Goal: Check status: Check status

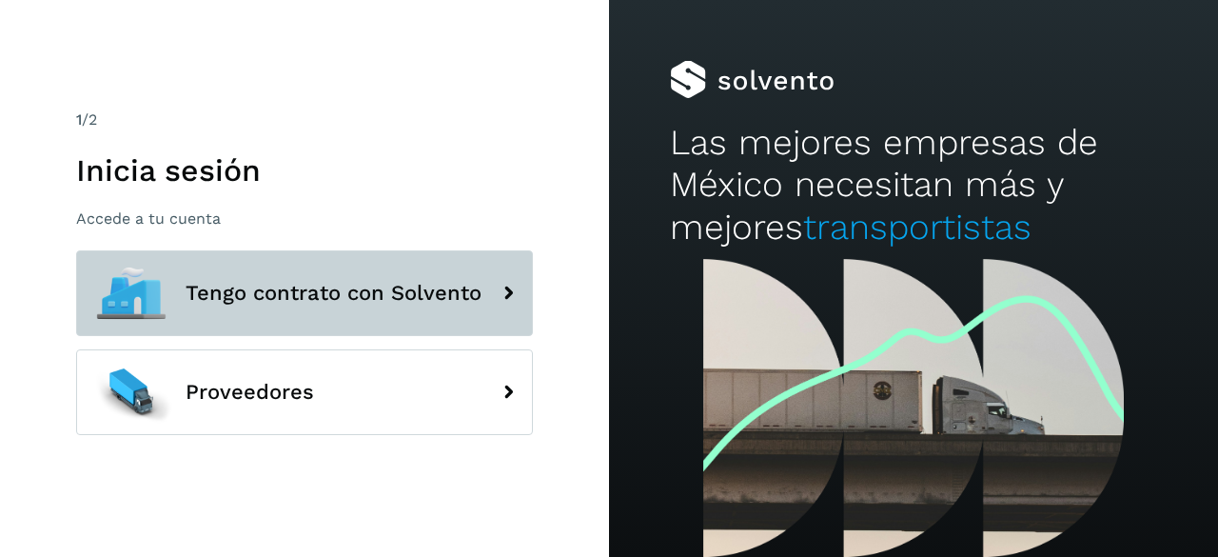
click at [472, 302] on span "Tengo contrato con Solvento" at bounding box center [334, 293] width 296 height 23
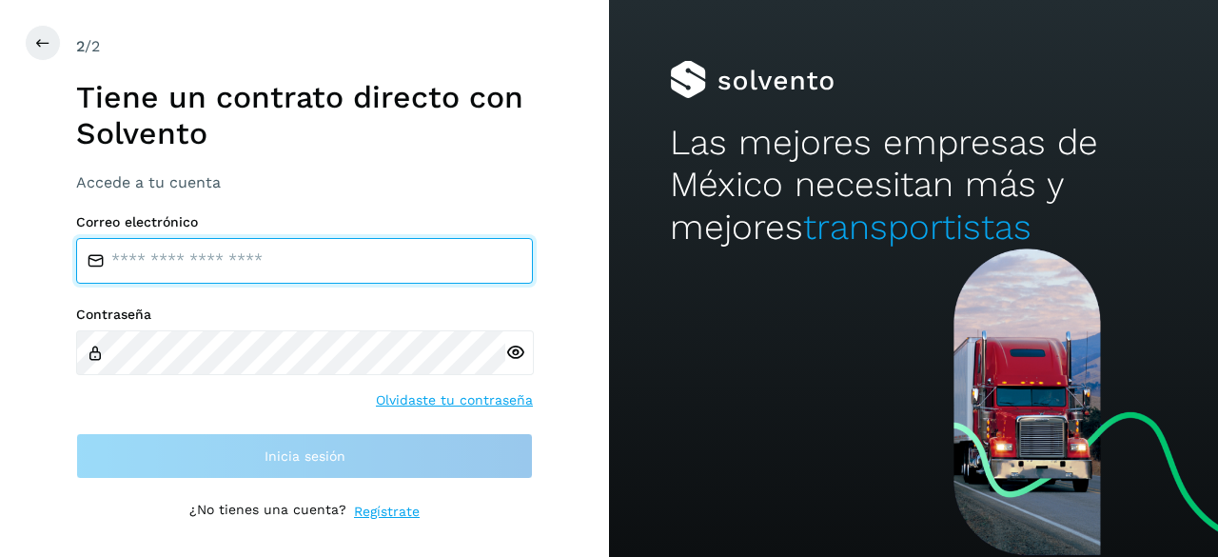
type input "**********"
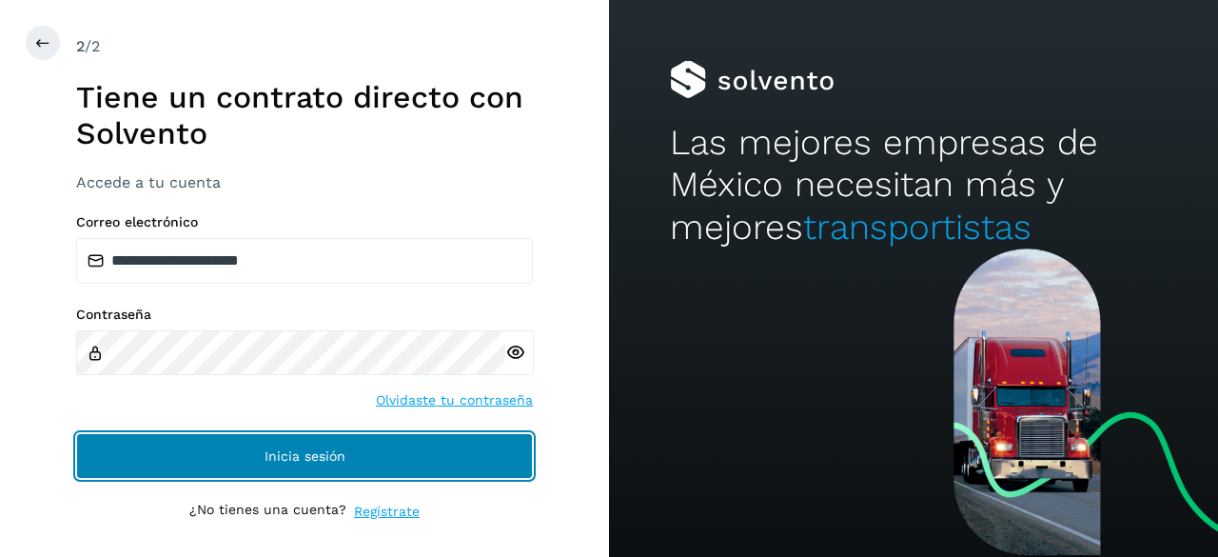
drag, startPoint x: 296, startPoint y: 463, endPoint x: 304, endPoint y: 456, distance: 10.8
click at [300, 461] on button "Inicia sesión" at bounding box center [304, 456] width 457 height 46
click at [292, 449] on span "Inicia sesión" at bounding box center [305, 455] width 81 height 13
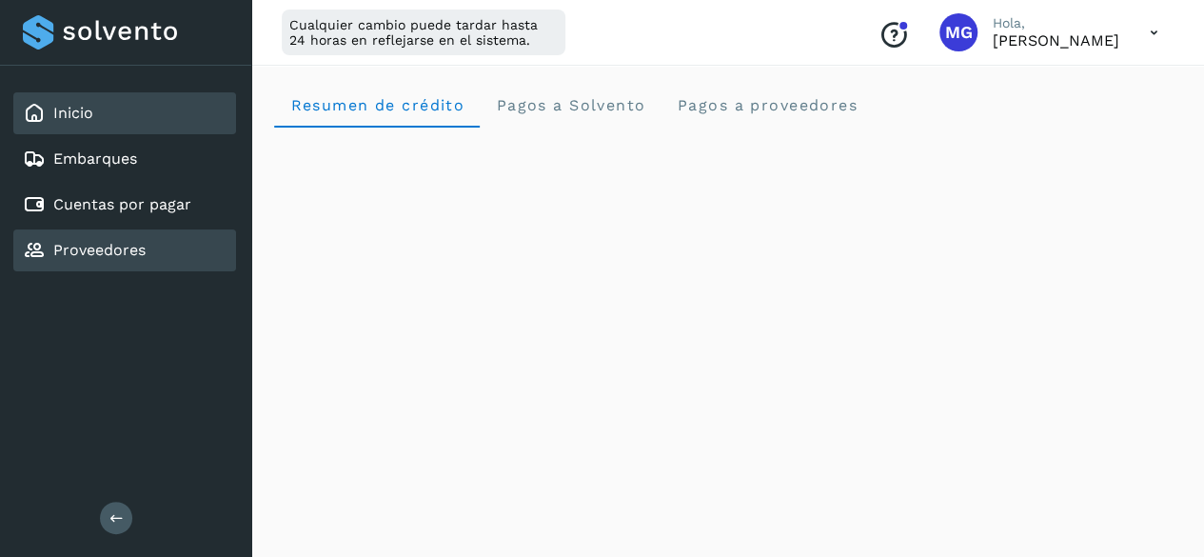
click at [156, 265] on div "Proveedores" at bounding box center [124, 250] width 223 height 42
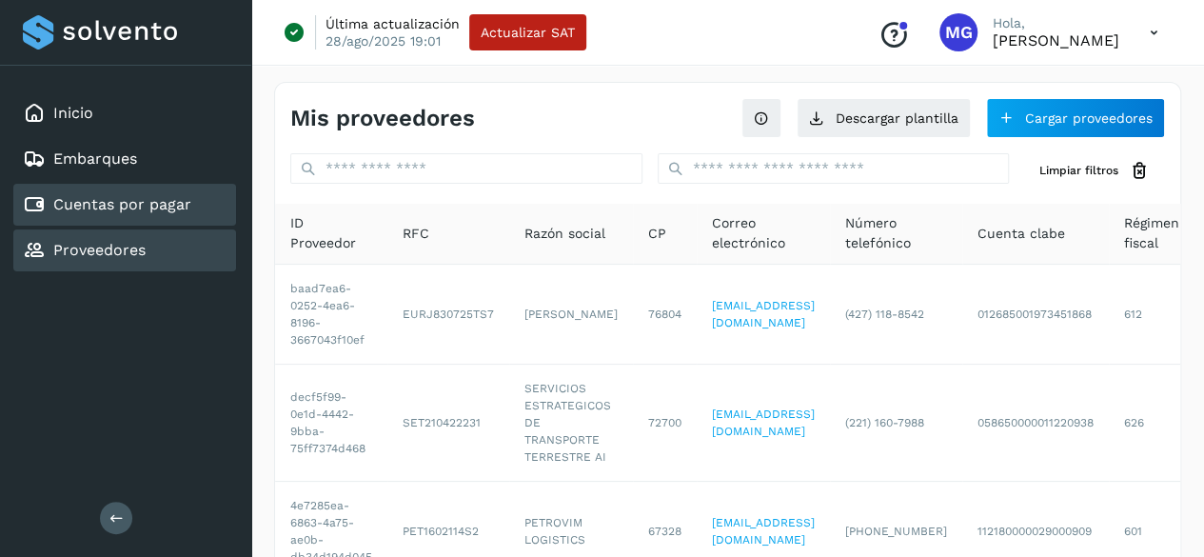
click at [147, 186] on div "Cuentas por pagar" at bounding box center [124, 205] width 223 height 42
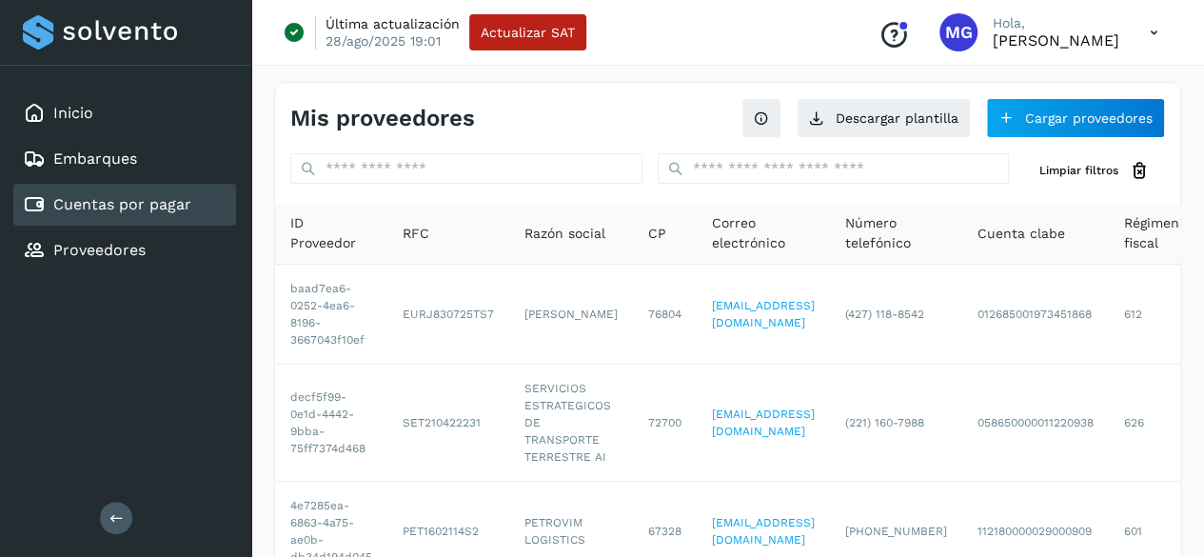
click at [202, 195] on div "Cuentas por pagar" at bounding box center [124, 205] width 223 height 42
click at [189, 203] on link "Cuentas por pagar" at bounding box center [122, 204] width 138 height 18
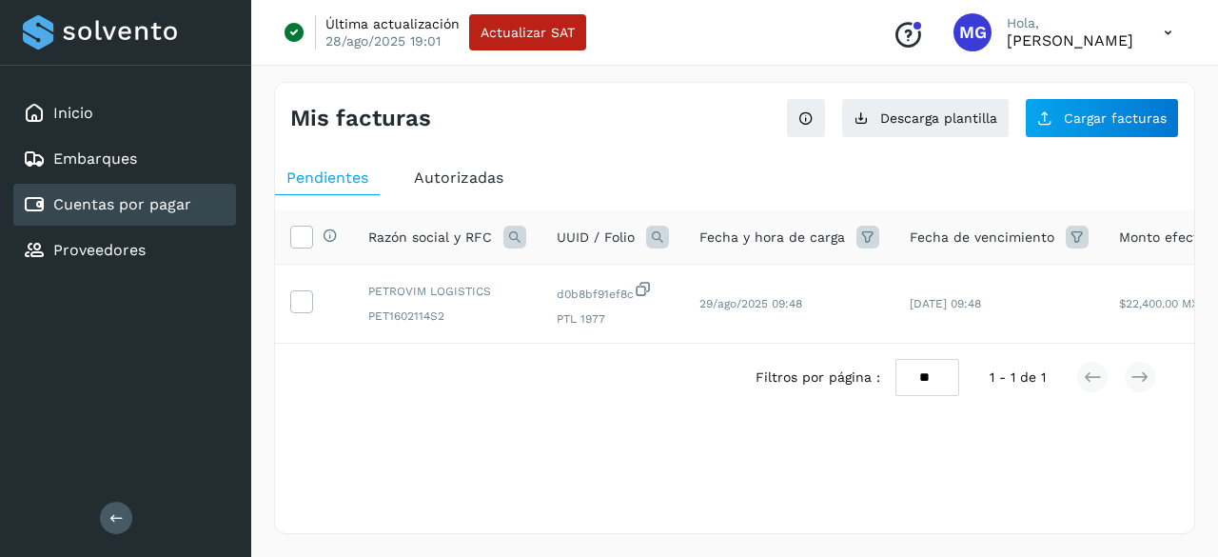
click at [491, 174] on span "Autorizadas" at bounding box center [458, 177] width 89 height 18
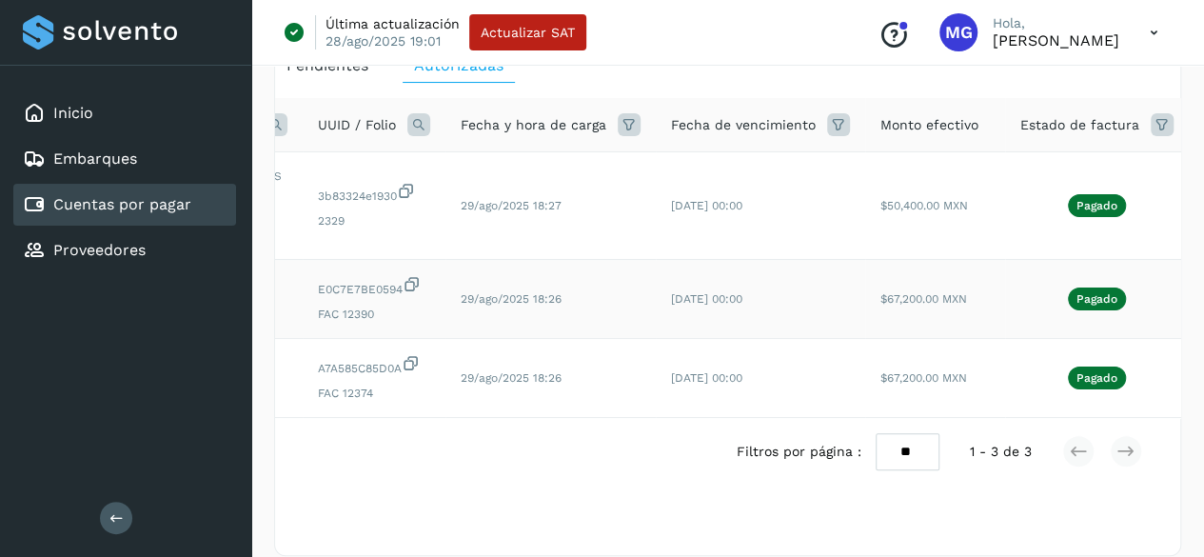
scroll to position [0, 312]
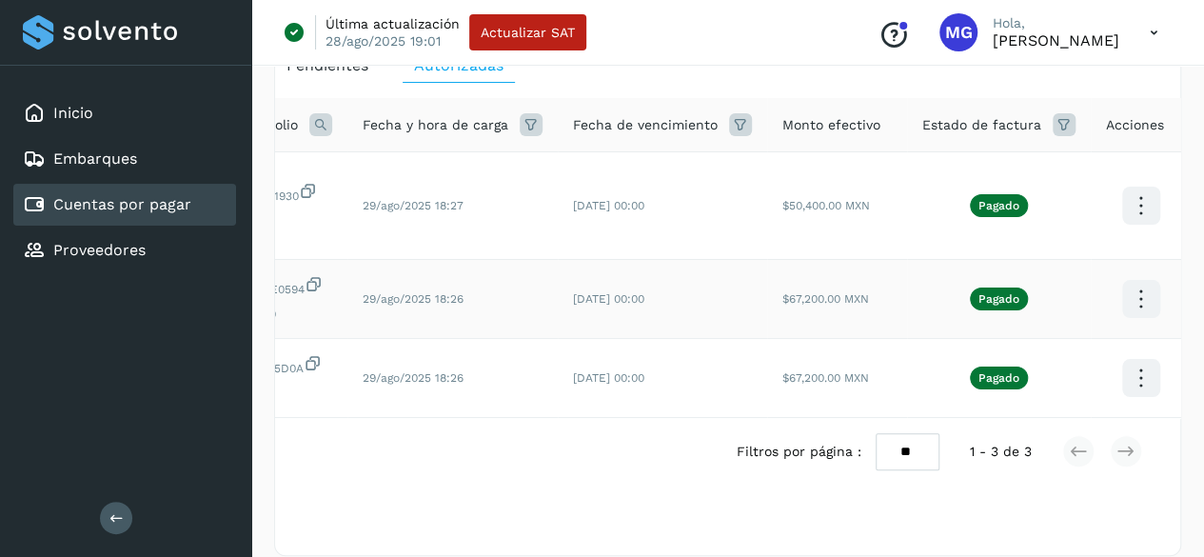
click at [1134, 295] on icon at bounding box center [1140, 299] width 45 height 45
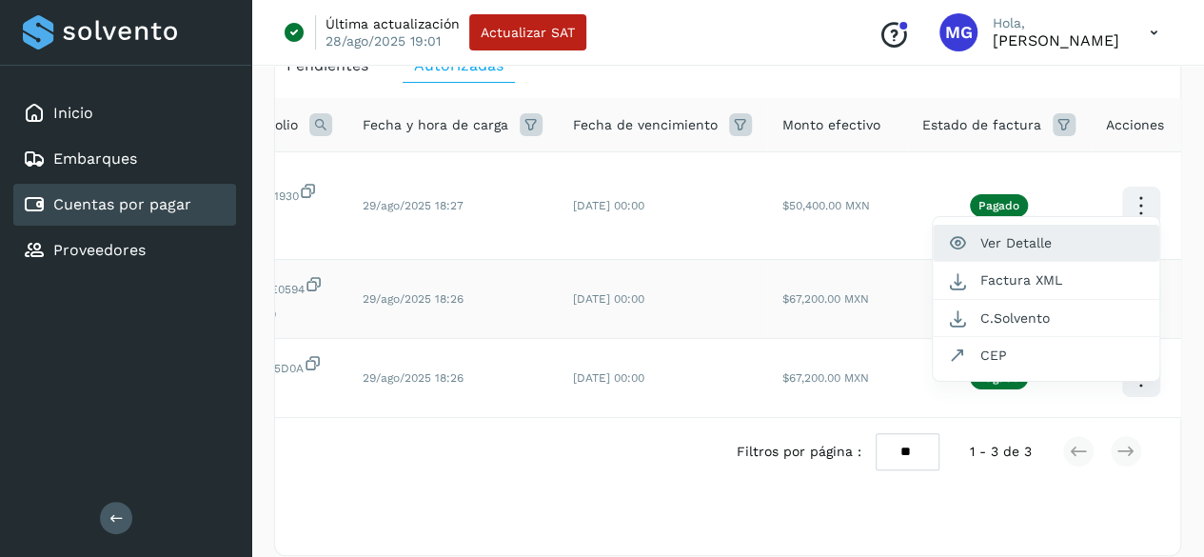
click at [982, 242] on button "Ver Detalle" at bounding box center [1045, 243] width 226 height 37
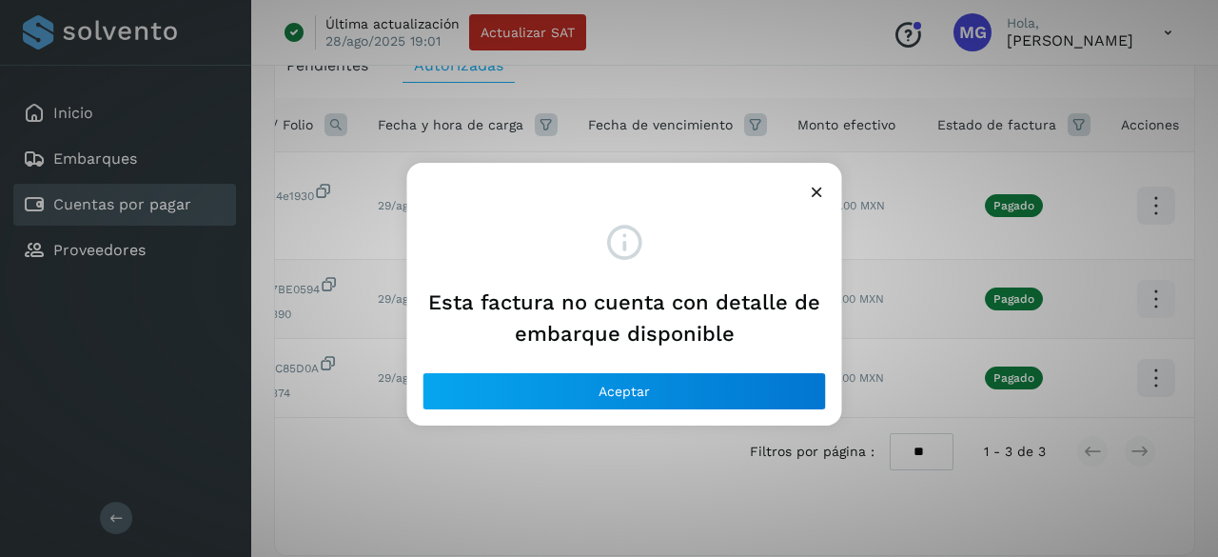
click at [705, 368] on div "Esta factura no cuenta con detalle de embarque disponible Aceptar" at bounding box center [624, 316] width 404 height 188
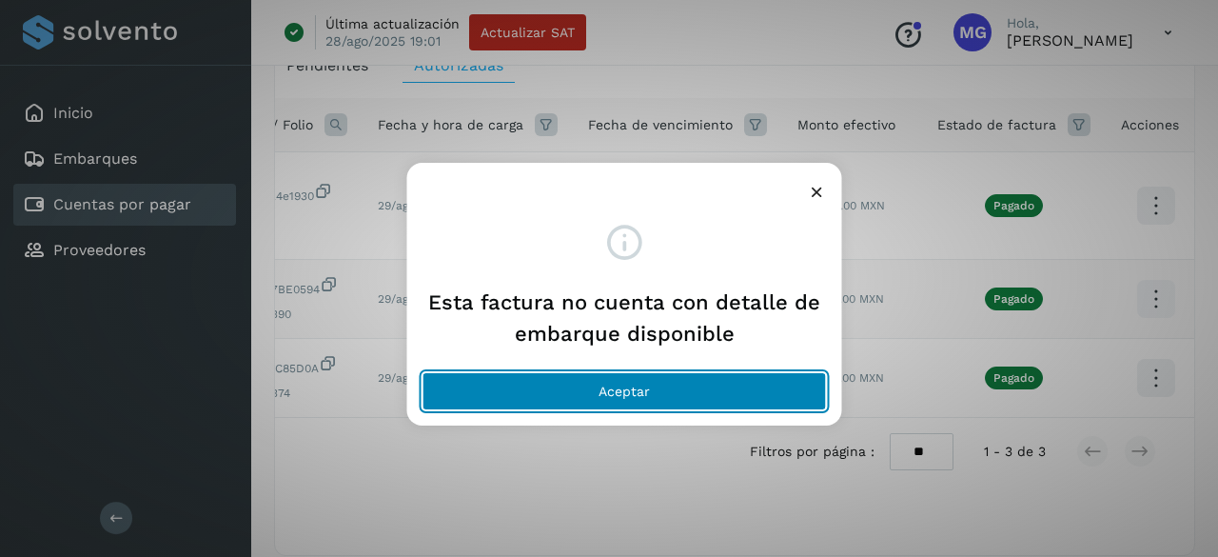
click at [706, 386] on button "Aceptar" at bounding box center [624, 391] width 404 height 38
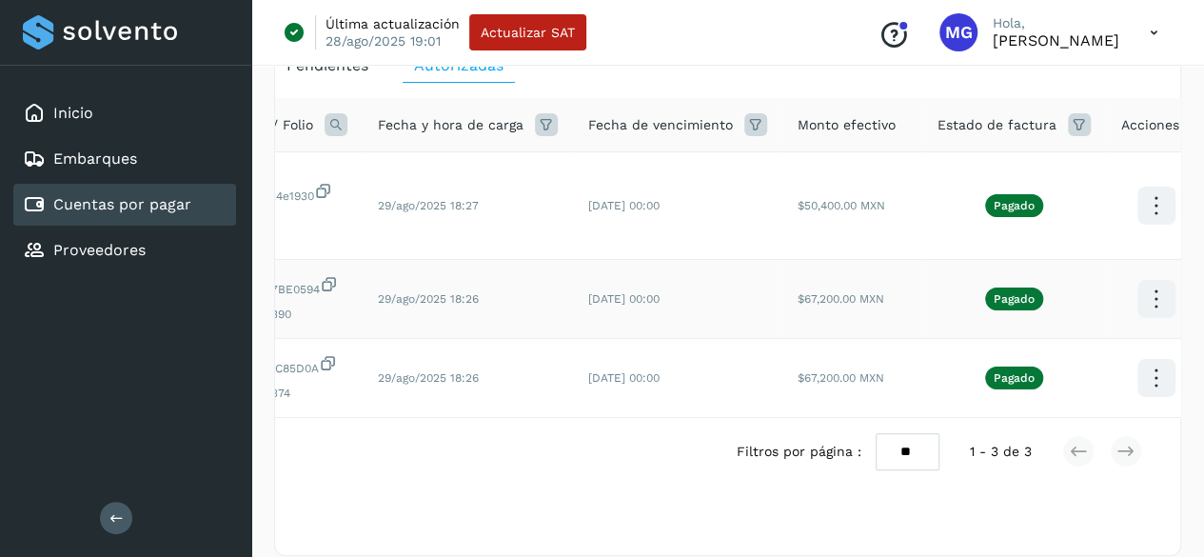
click at [1142, 302] on icon at bounding box center [1155, 299] width 45 height 45
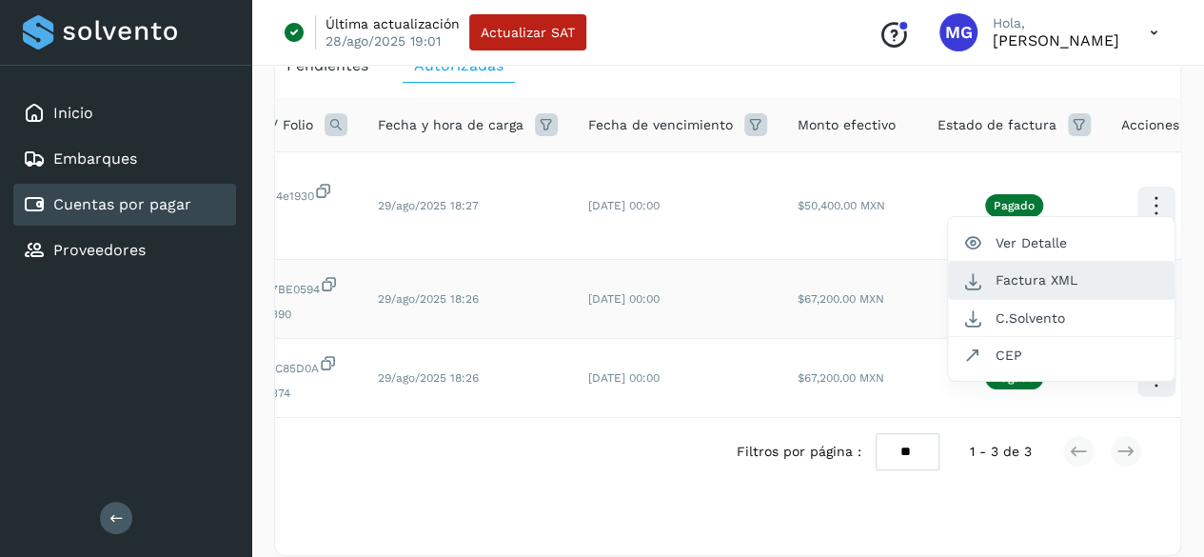
click at [1001, 279] on button "Factura XML" at bounding box center [1061, 280] width 226 height 37
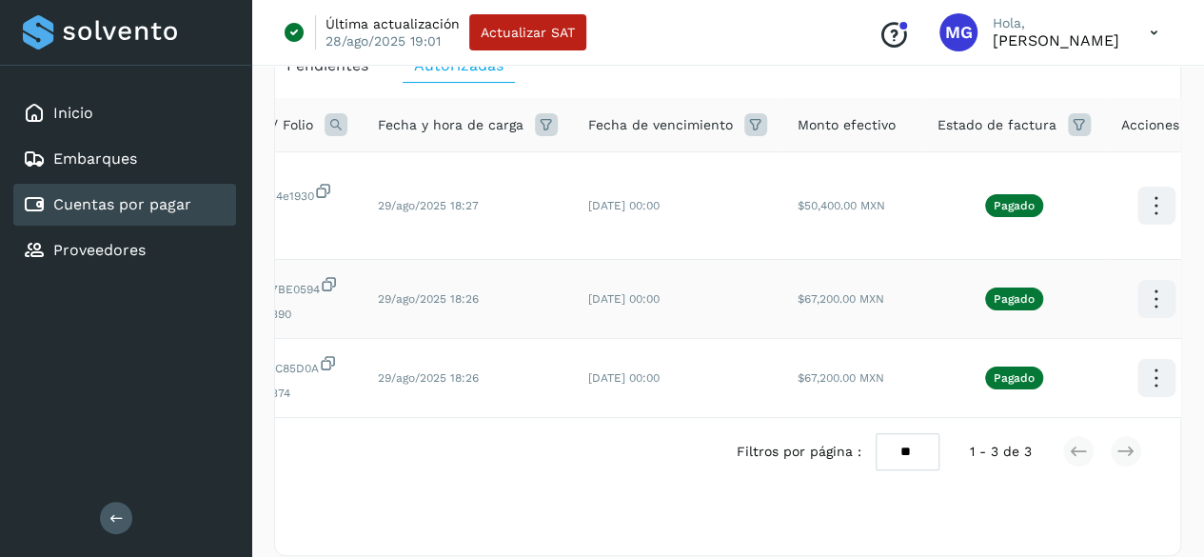
click at [1141, 297] on icon at bounding box center [1155, 299] width 45 height 45
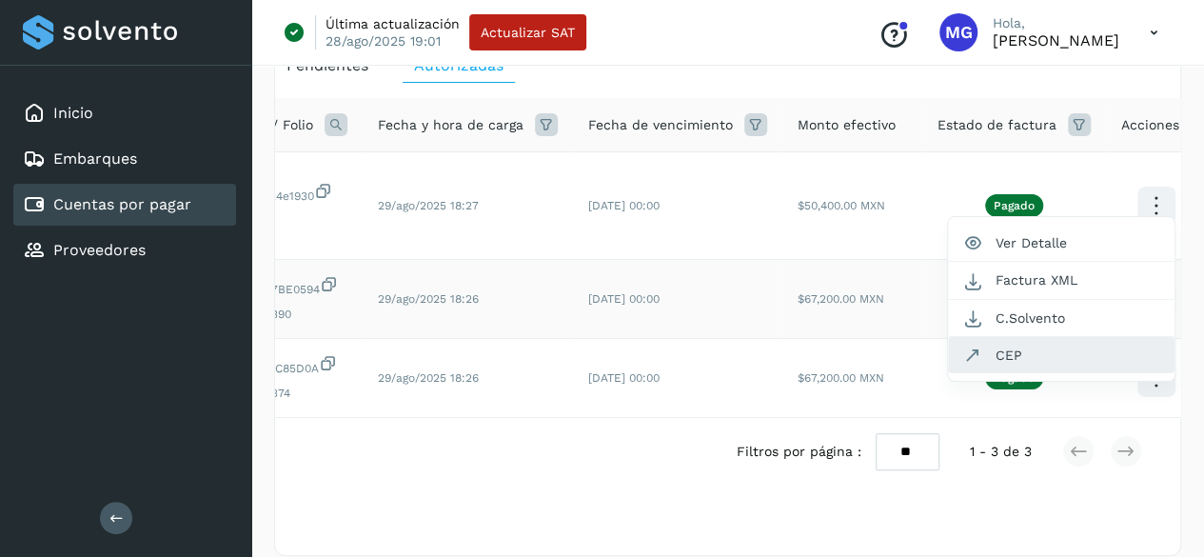
click at [1006, 362] on button "CEP" at bounding box center [1061, 355] width 226 height 36
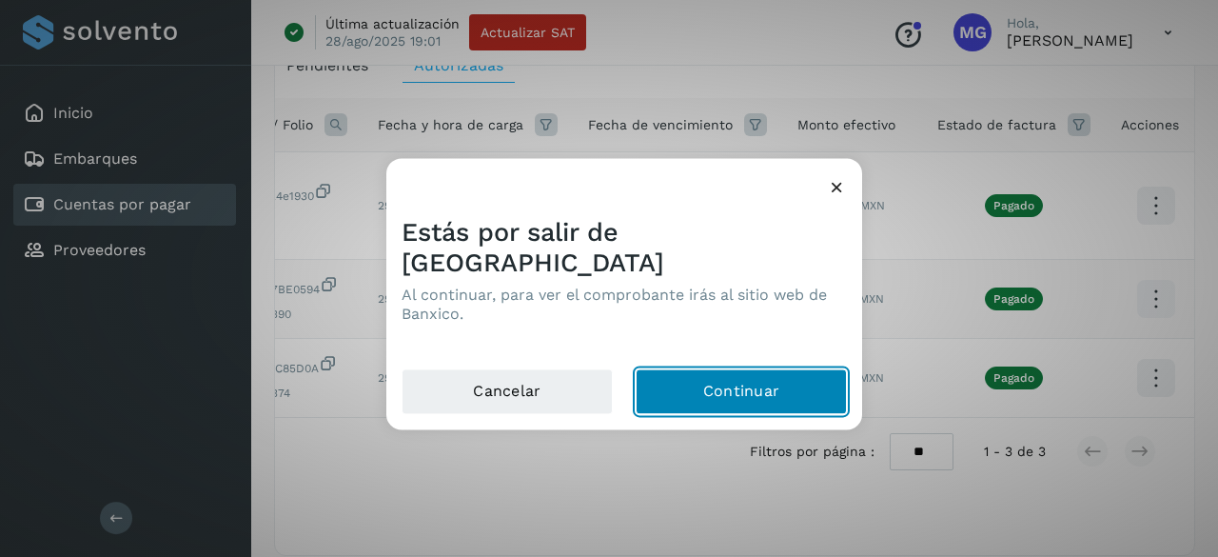
click at [711, 390] on button "Continuar" at bounding box center [741, 391] width 211 height 46
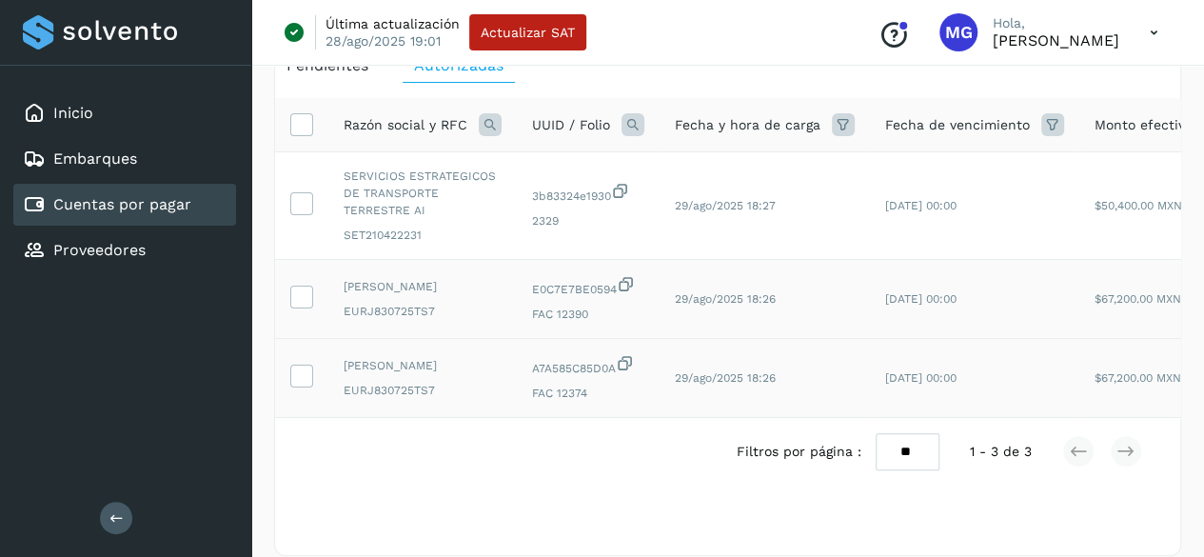
scroll to position [0, 312]
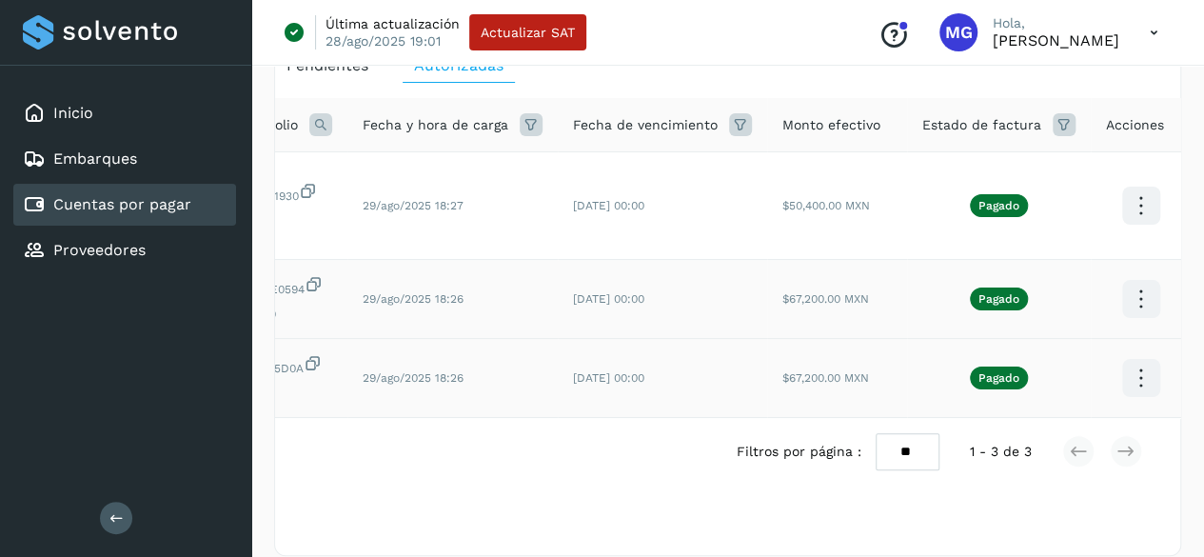
click at [1132, 386] on icon at bounding box center [1140, 378] width 45 height 45
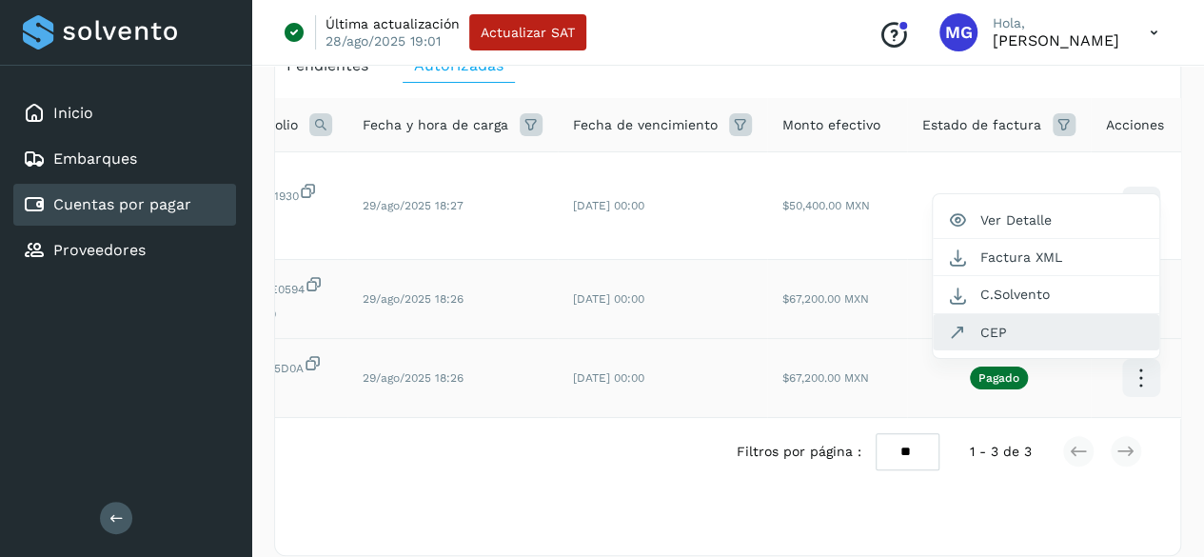
click at [990, 336] on button "CEP" at bounding box center [1045, 332] width 226 height 36
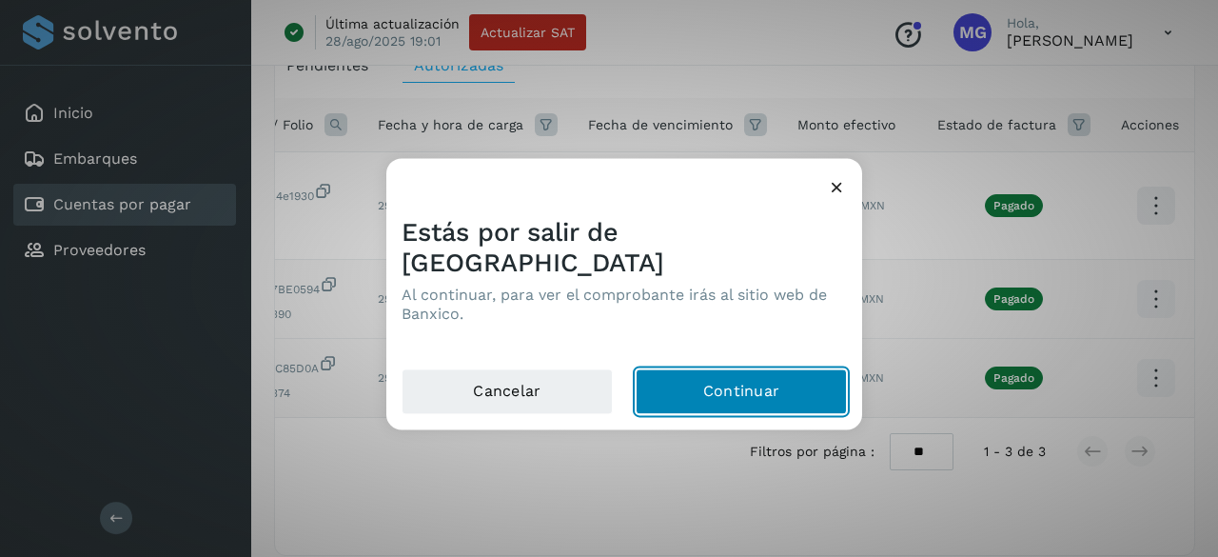
click at [710, 368] on button "Continuar" at bounding box center [741, 391] width 211 height 46
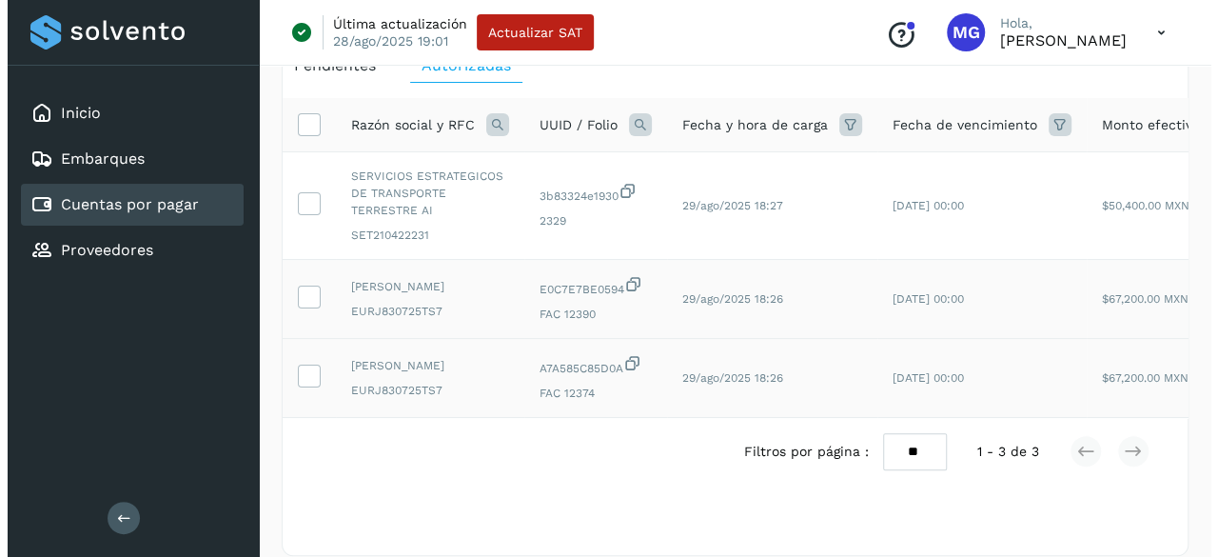
scroll to position [0, 312]
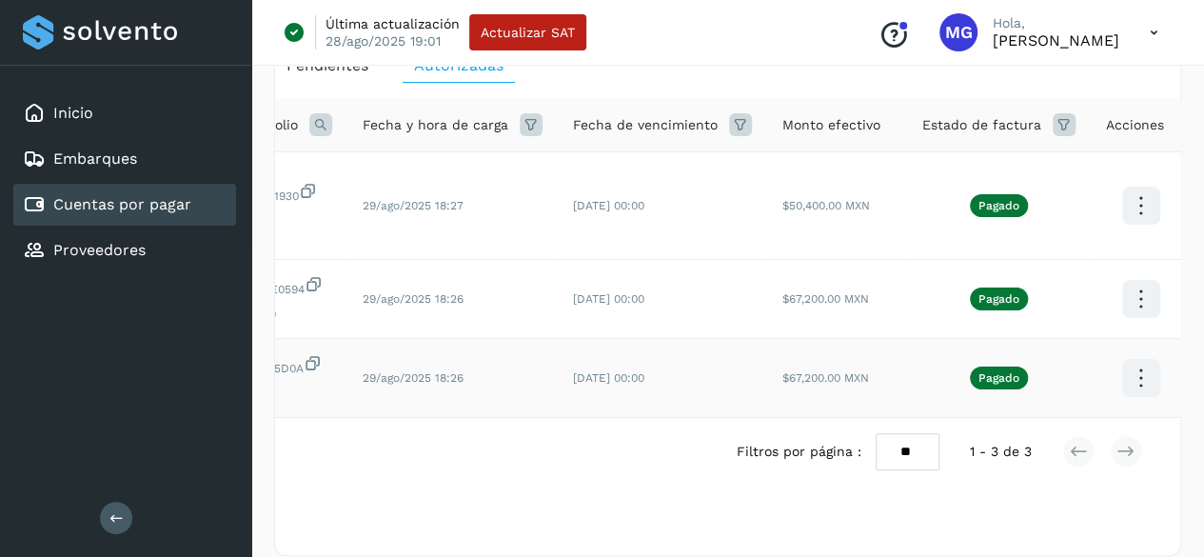
click at [1129, 295] on icon at bounding box center [1140, 299] width 45 height 45
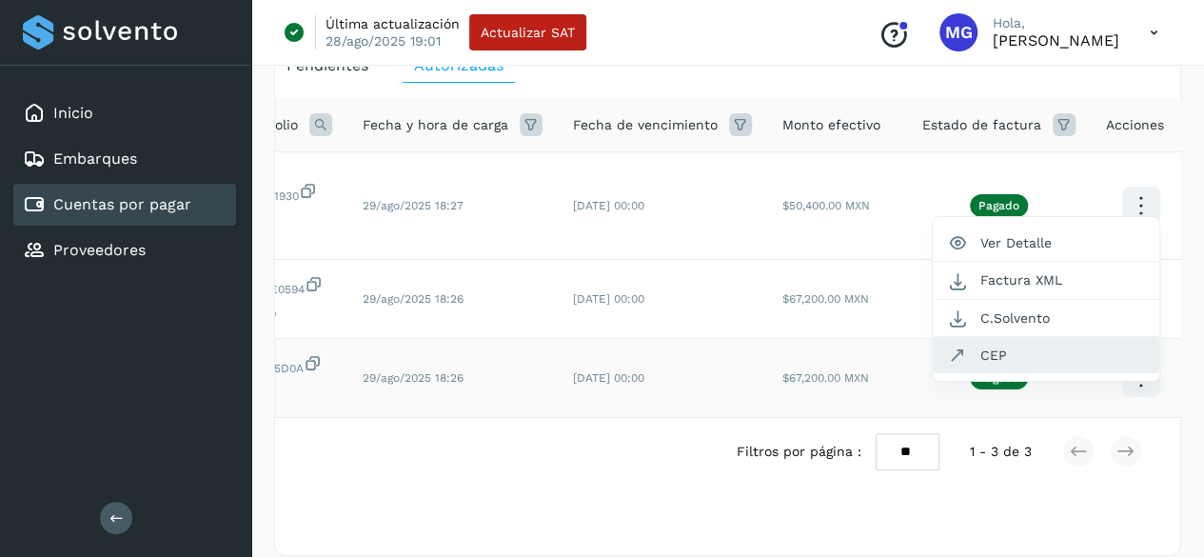
click at [981, 351] on button "CEP" at bounding box center [1045, 355] width 226 height 36
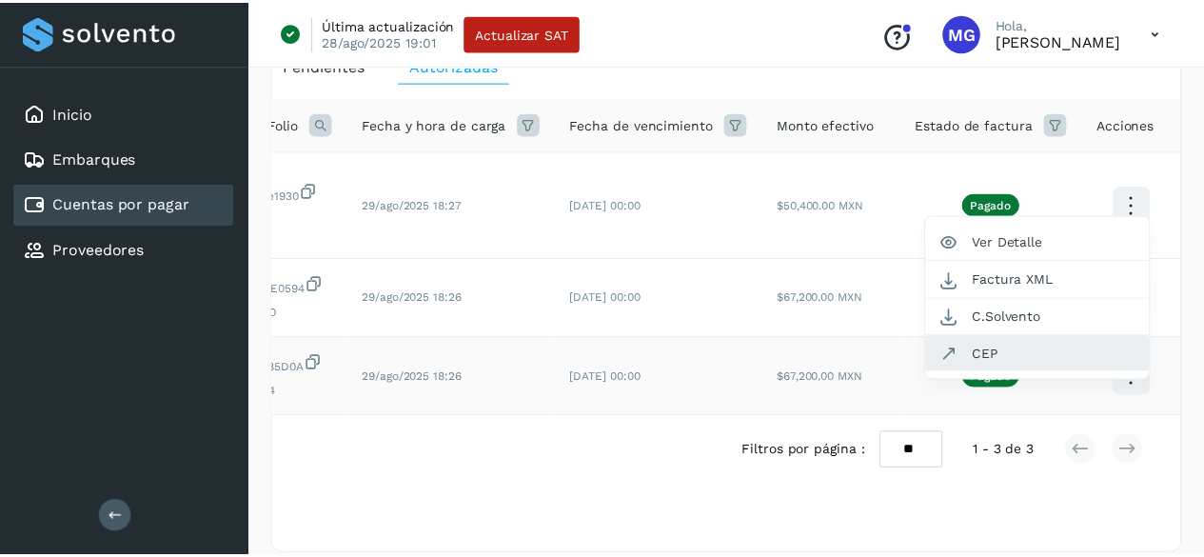
scroll to position [0, 297]
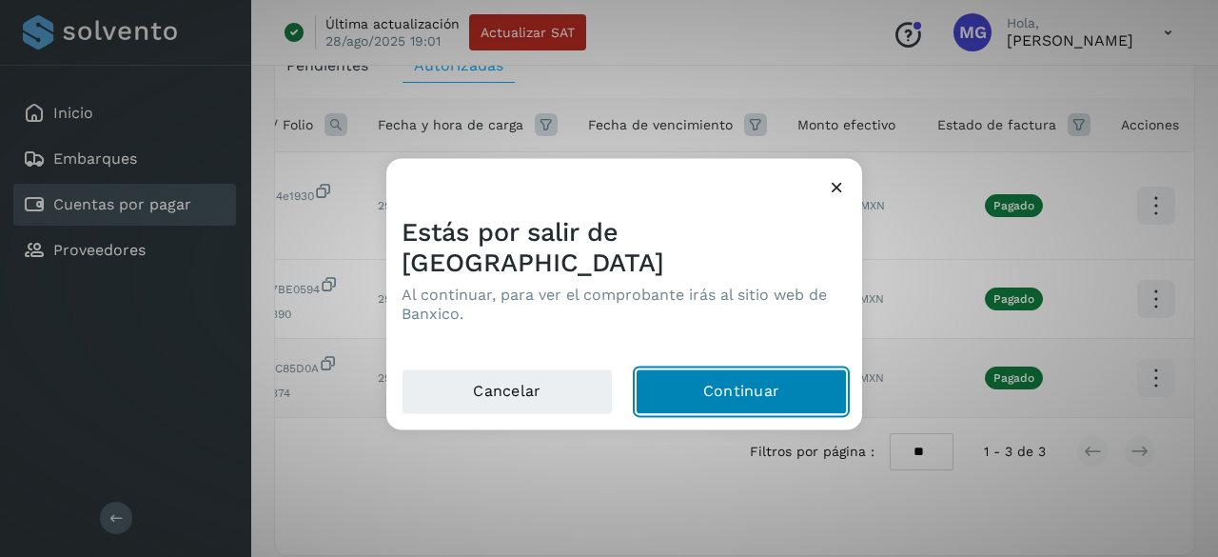
click at [740, 368] on button "Continuar" at bounding box center [741, 391] width 211 height 46
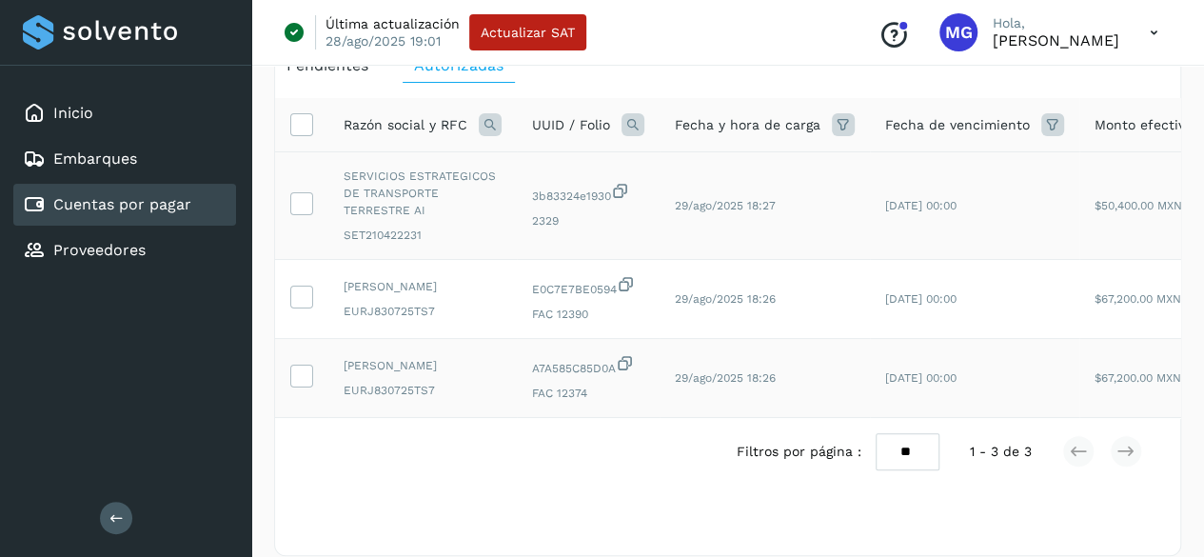
scroll to position [0, 312]
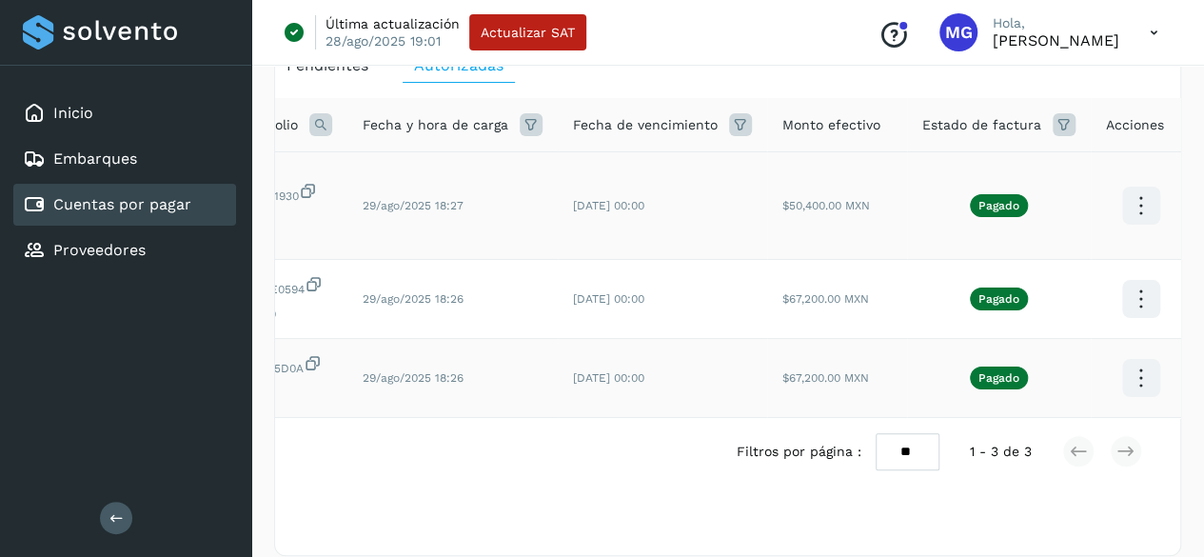
click at [1118, 196] on icon at bounding box center [1140, 206] width 45 height 45
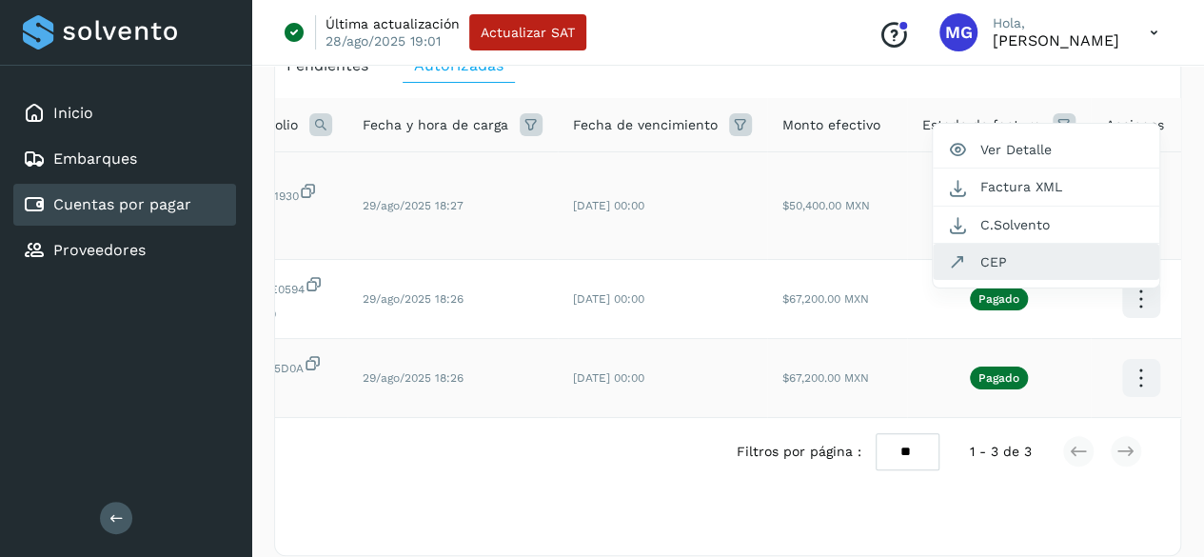
click at [991, 251] on button "CEP" at bounding box center [1045, 262] width 226 height 36
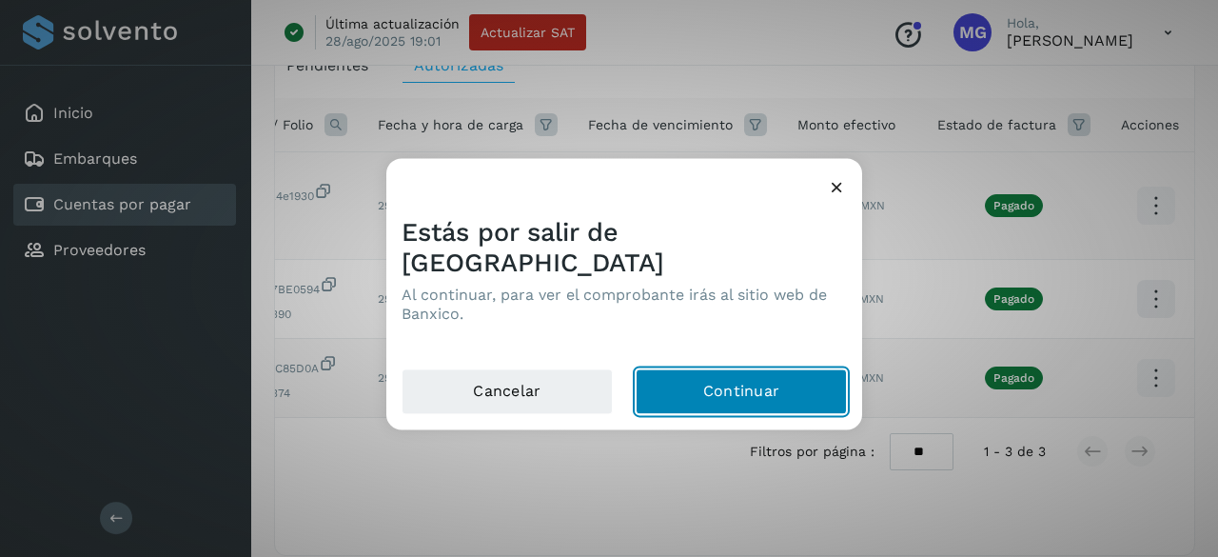
click at [747, 368] on button "Continuar" at bounding box center [741, 391] width 211 height 46
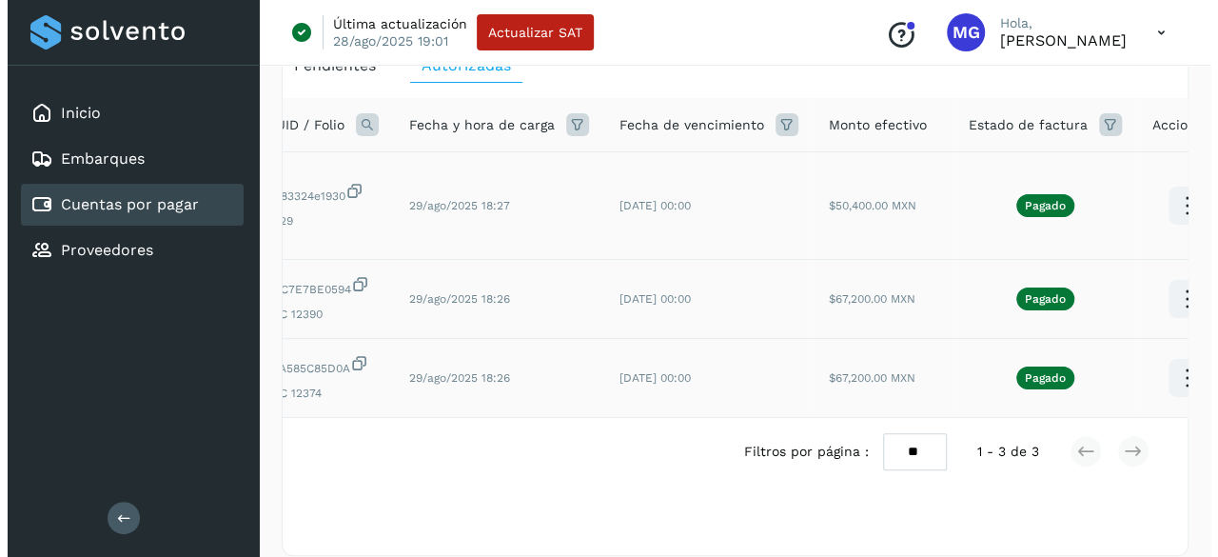
scroll to position [0, 312]
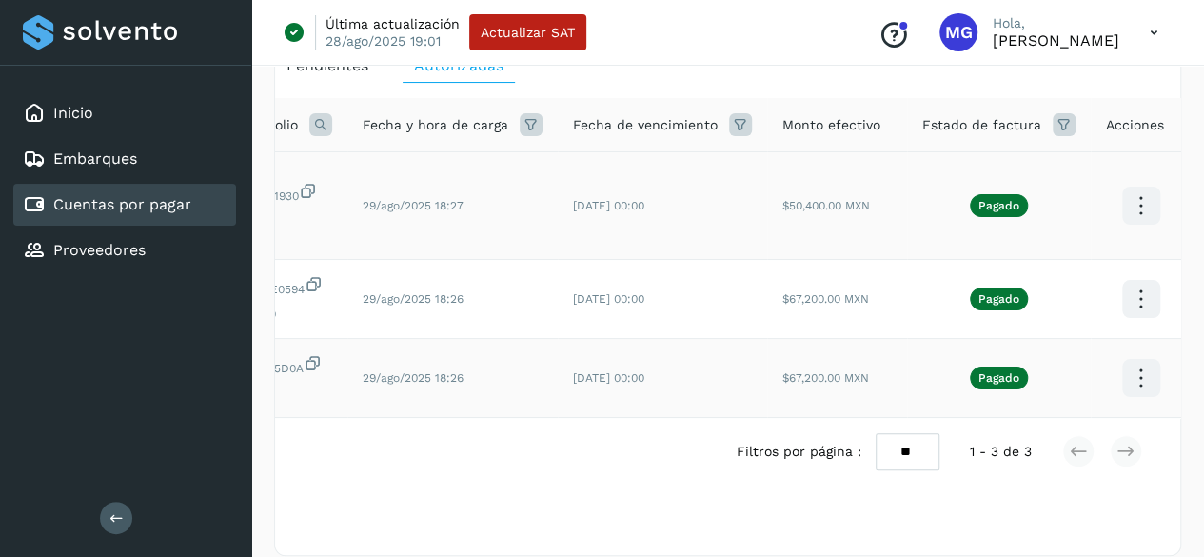
click at [1134, 216] on icon at bounding box center [1140, 206] width 45 height 45
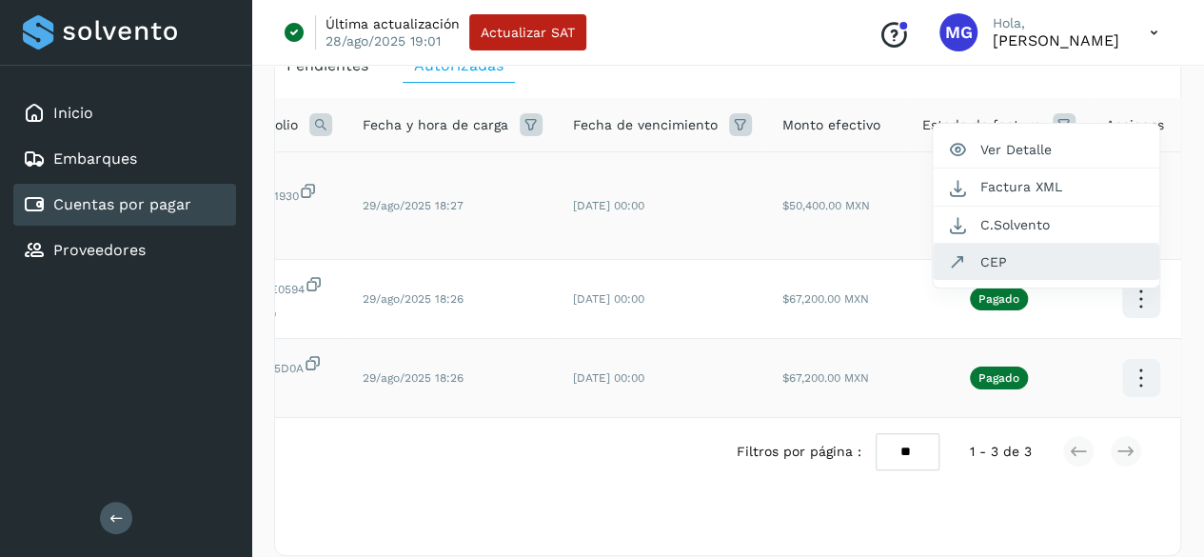
click at [996, 265] on button "CEP" at bounding box center [1045, 262] width 226 height 36
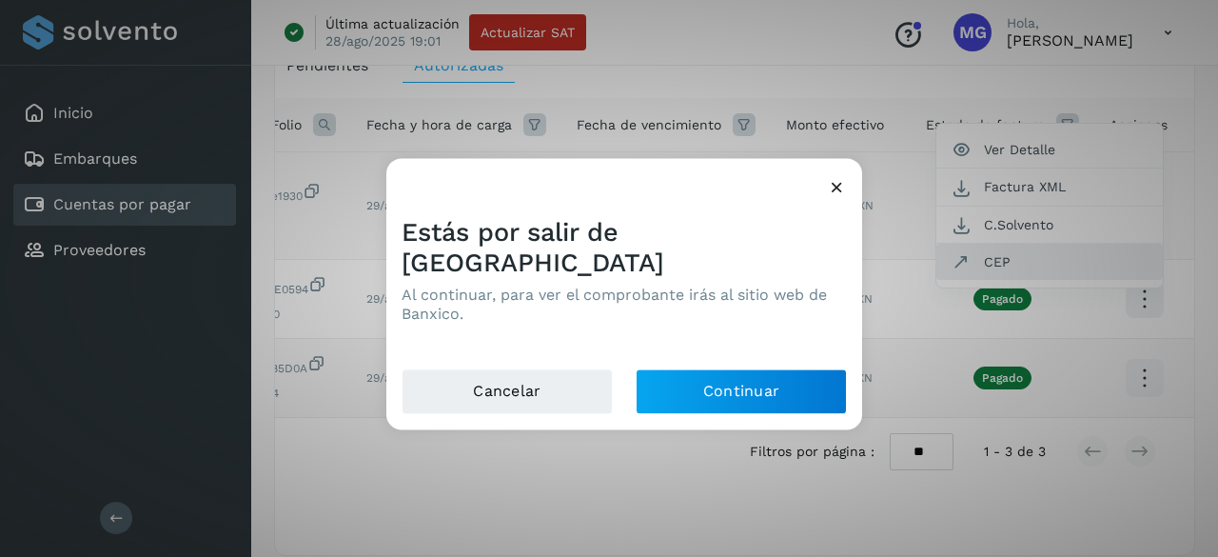
scroll to position [0, 297]
